Goal: Information Seeking & Learning: Learn about a topic

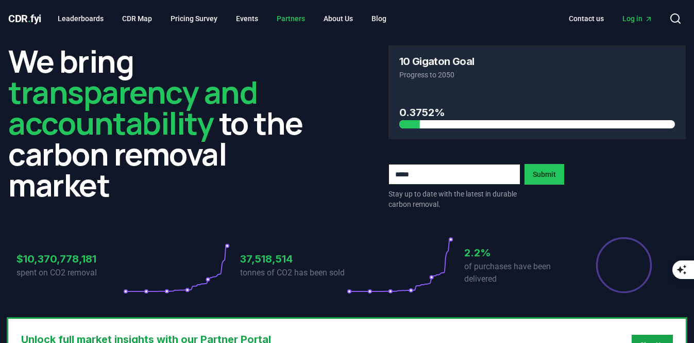
click at [291, 22] on link "Partners" at bounding box center [290, 18] width 45 height 19
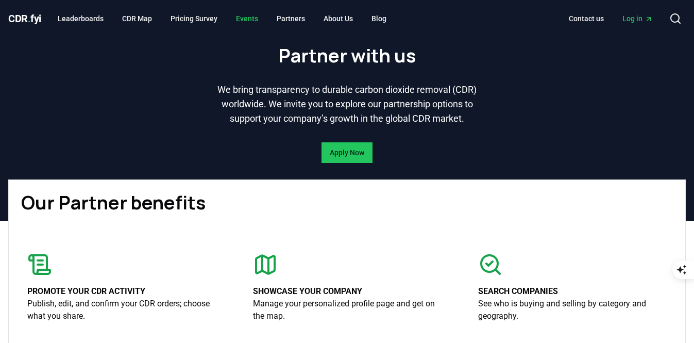
click at [242, 20] on link "Events" at bounding box center [247, 18] width 39 height 19
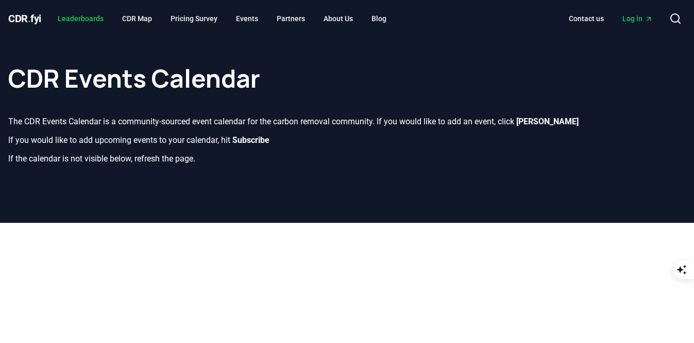
click at [88, 19] on link "Leaderboards" at bounding box center [80, 18] width 62 height 19
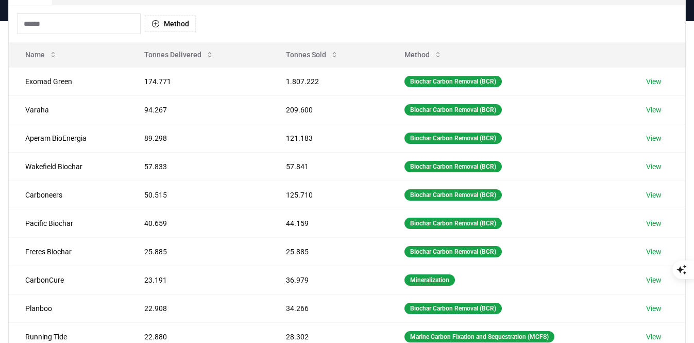
scroll to position [97, 0]
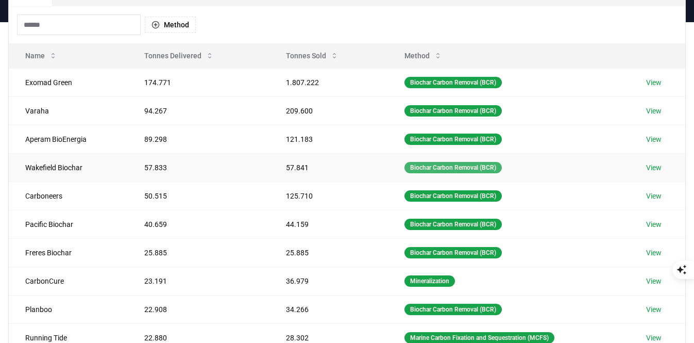
click at [429, 166] on div "Biochar Carbon Removal (BCR)" at bounding box center [453, 167] width 97 height 11
click at [655, 166] on link "View" at bounding box center [653, 167] width 15 height 10
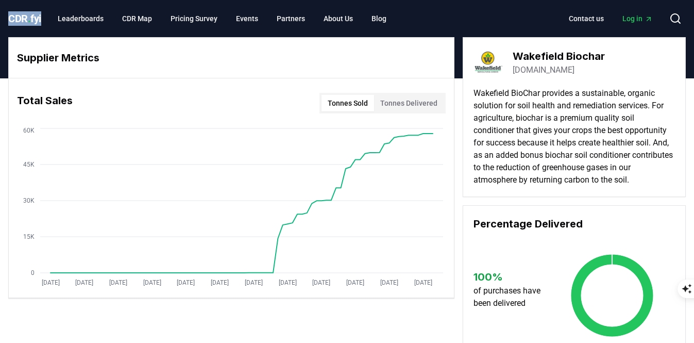
drag, startPoint x: 44, startPoint y: 18, endPoint x: 8, endPoint y: 15, distance: 36.2
click at [8, 15] on div "CDR . fyi Leaderboards CDR Map Pricing Survey Events Partners About Us Blog" at bounding box center [201, 18] width 386 height 19
copy span "CDR . fyi"
